Goal: Find specific page/section: Find specific page/section

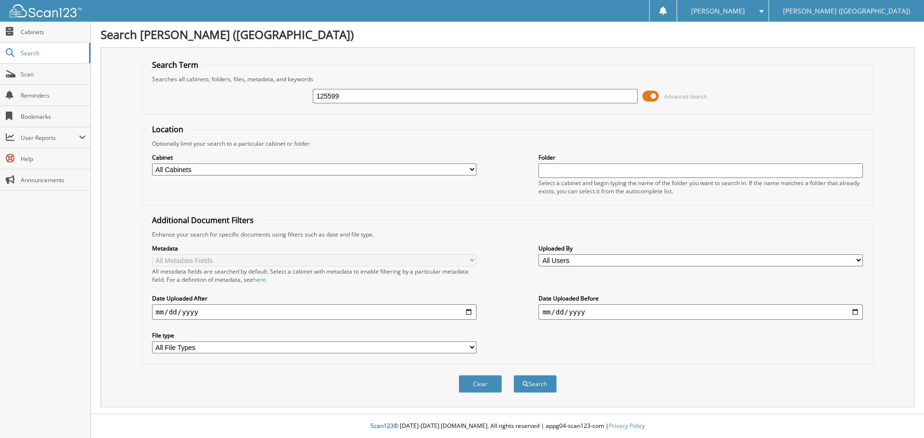
type input "125599"
click at [513, 375] on button "Search" at bounding box center [534, 384] width 43 height 18
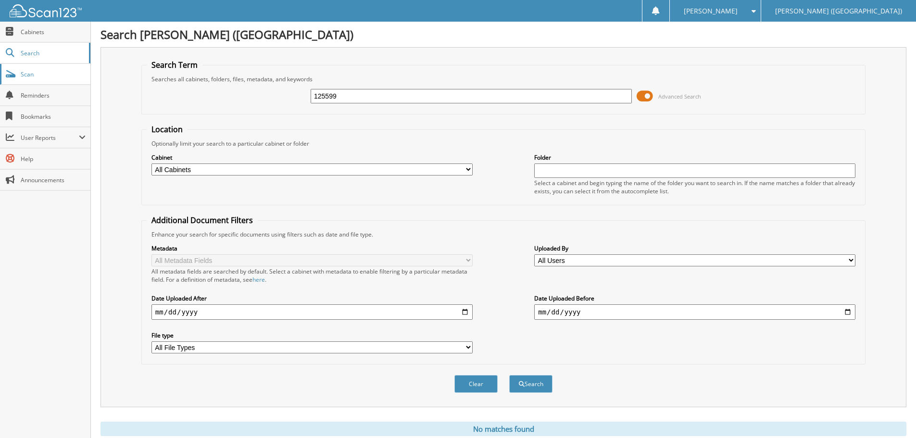
click at [73, 77] on span "Scan" at bounding box center [53, 74] width 65 height 8
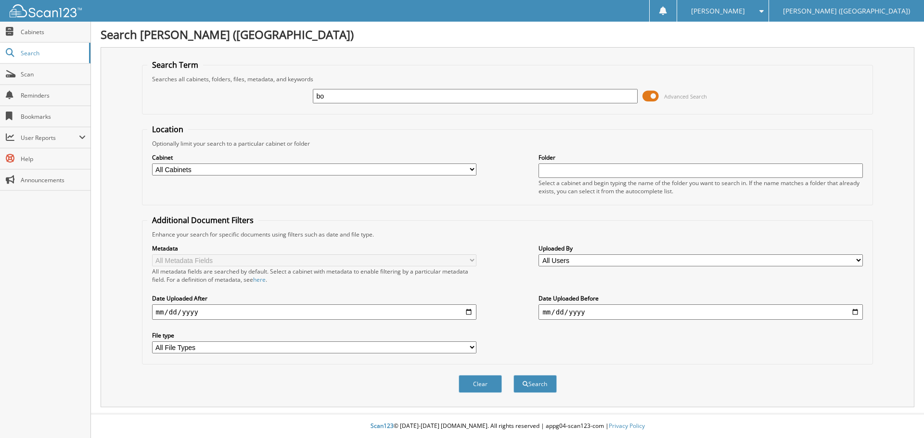
type input "b"
type input "BOWARD"
click at [513, 375] on button "Search" at bounding box center [534, 384] width 43 height 18
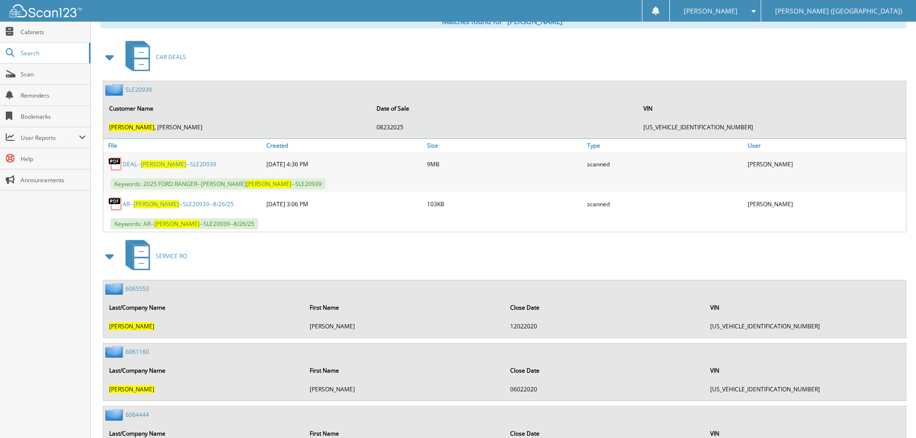
scroll to position [385, 0]
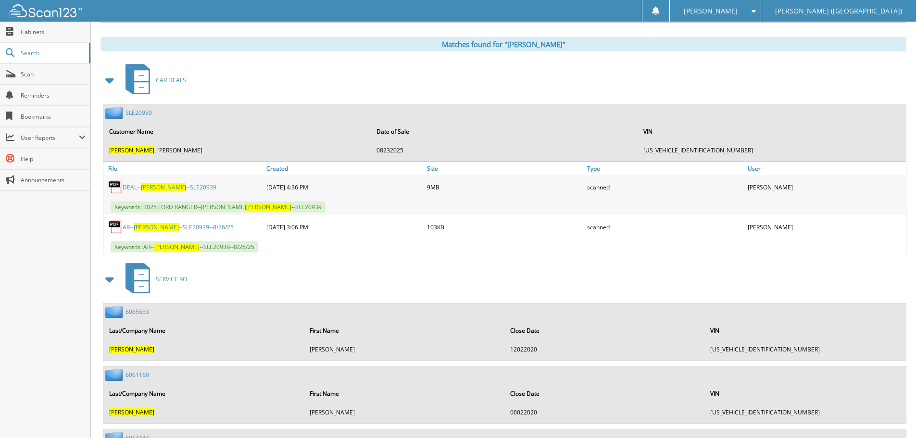
click at [162, 188] on span "BOWARD" at bounding box center [163, 187] width 45 height 8
click at [47, 75] on span "Scan" at bounding box center [53, 74] width 65 height 8
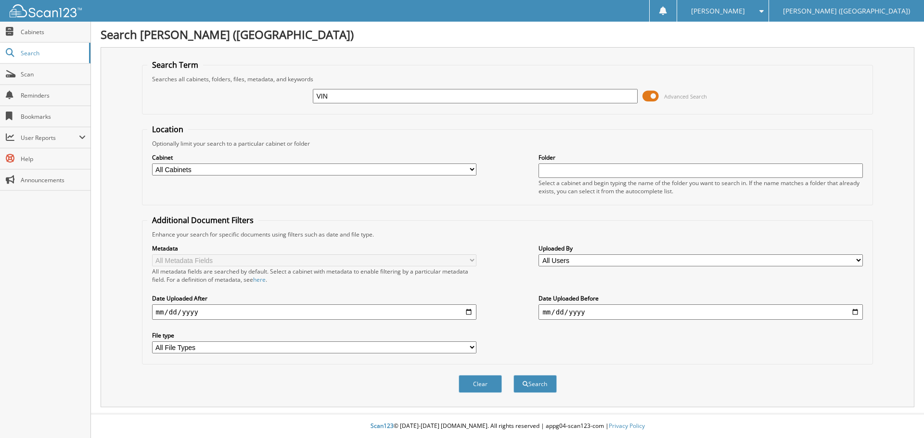
type input "VIN"
click at [513, 375] on button "Search" at bounding box center [534, 384] width 43 height 18
